Goal: Check status: Check status

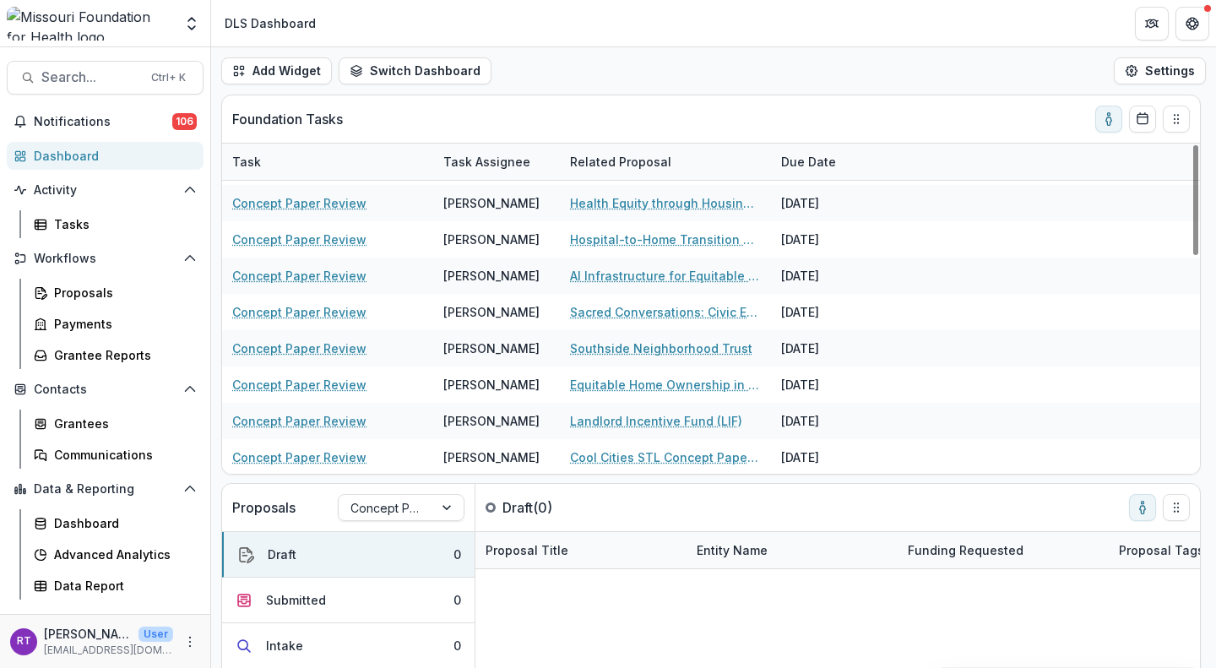
scroll to position [651, 0]
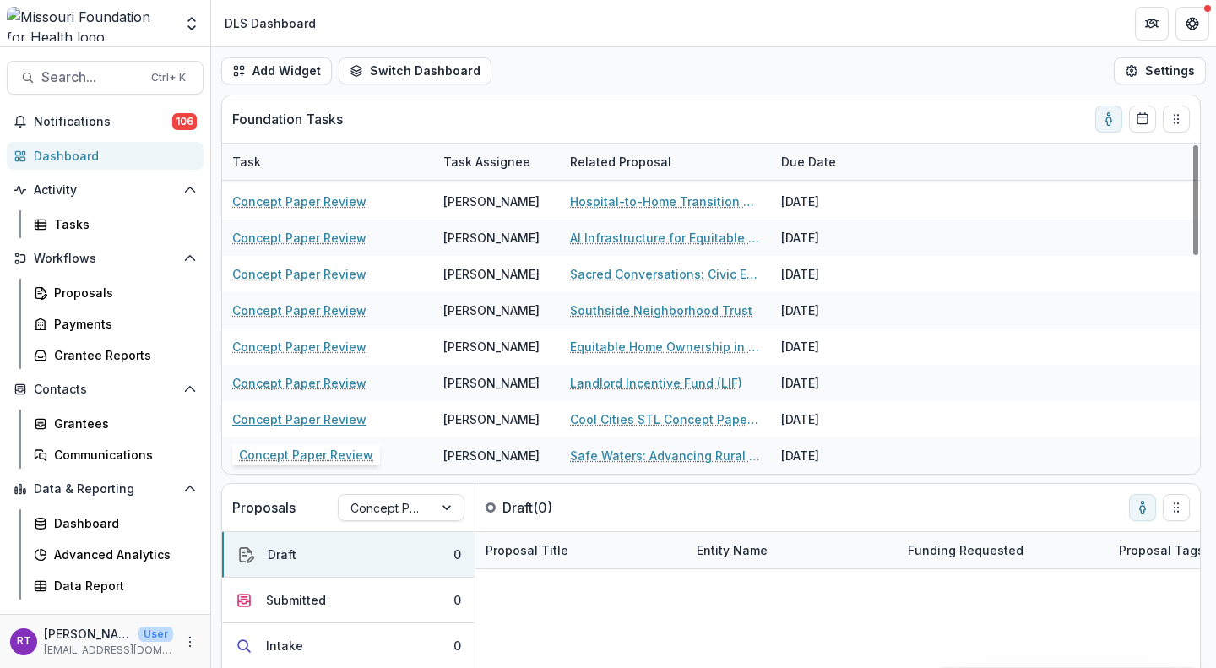
click at [335, 416] on link "Concept Paper Review" at bounding box center [299, 419] width 134 height 18
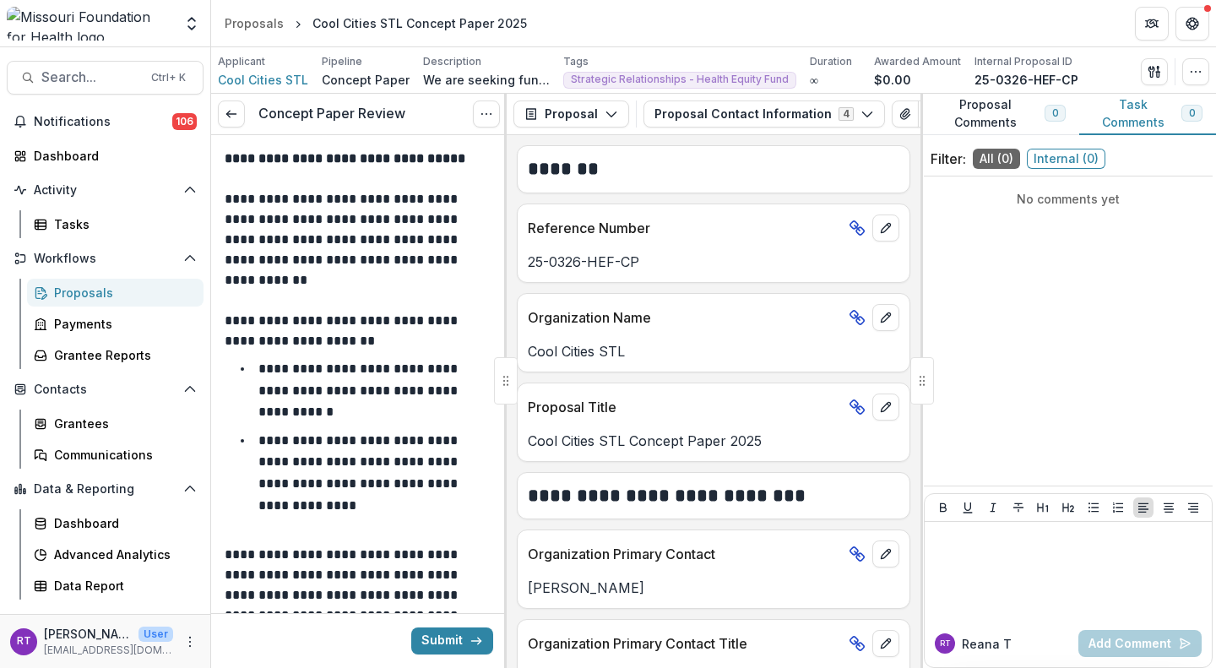
click at [233, 123] on link at bounding box center [231, 114] width 27 height 27
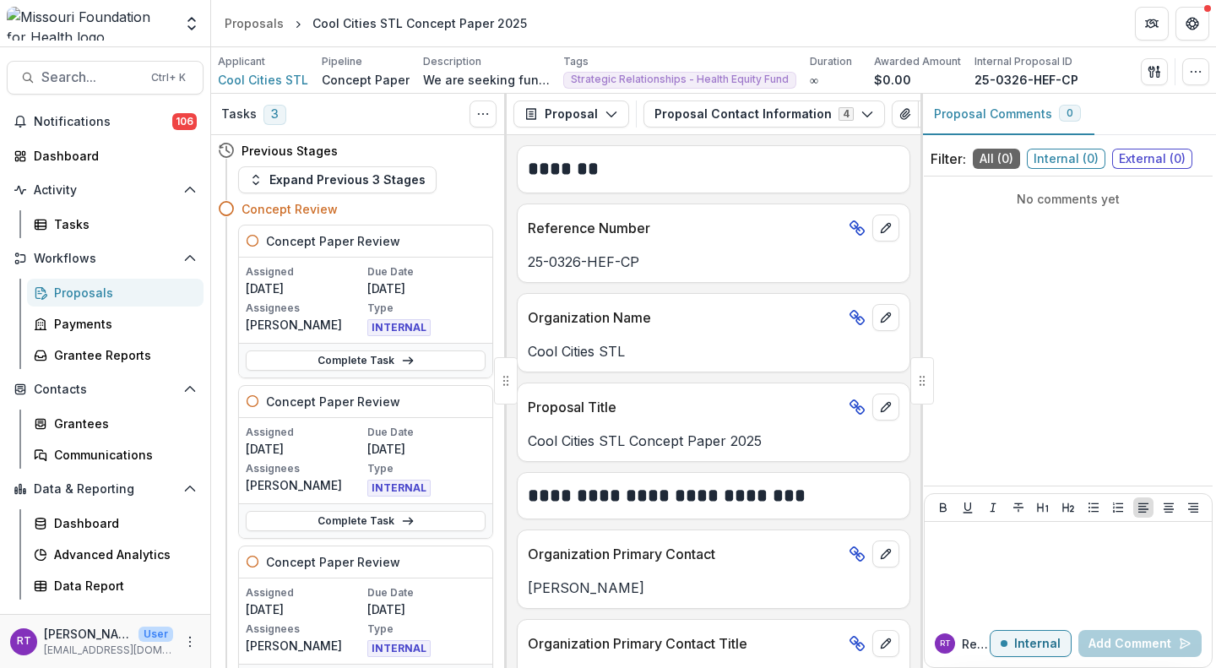
click at [278, 28] on div "Proposals" at bounding box center [254, 23] width 59 height 18
